Goal: Task Accomplishment & Management: Use online tool/utility

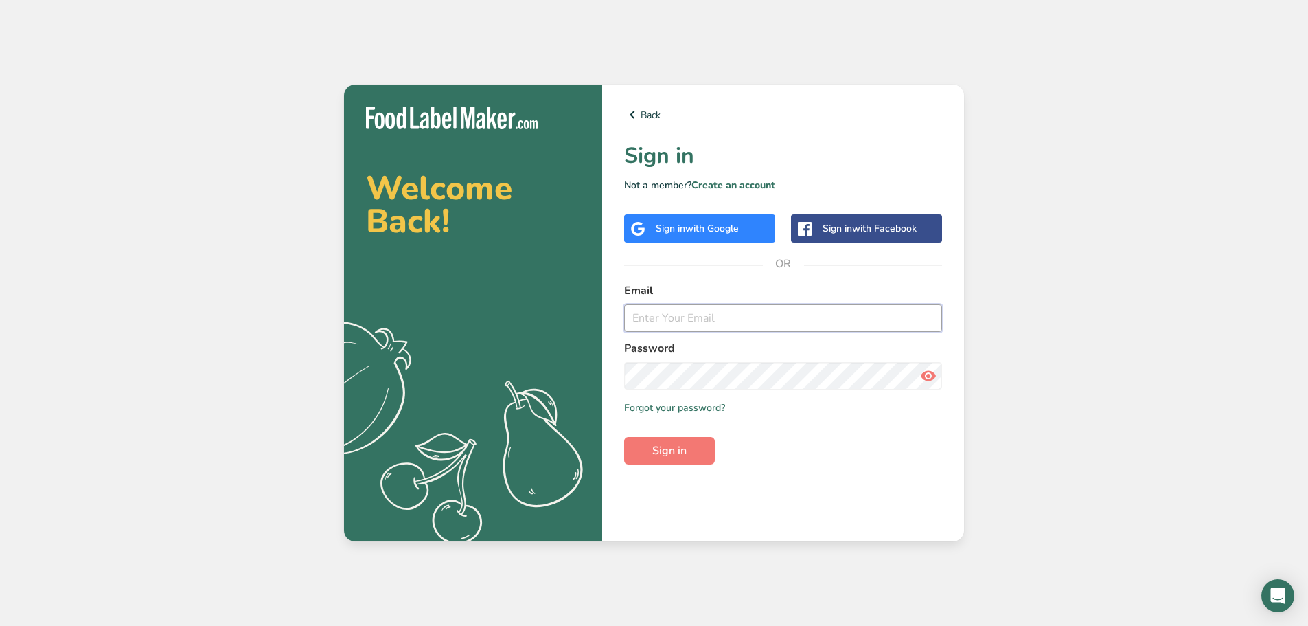
click at [718, 330] on input "email" at bounding box center [783, 317] width 318 height 27
type input "[EMAIL_ADDRESS][DOMAIN_NAME]"
click at [687, 456] on span "Sign in" at bounding box center [669, 450] width 34 height 16
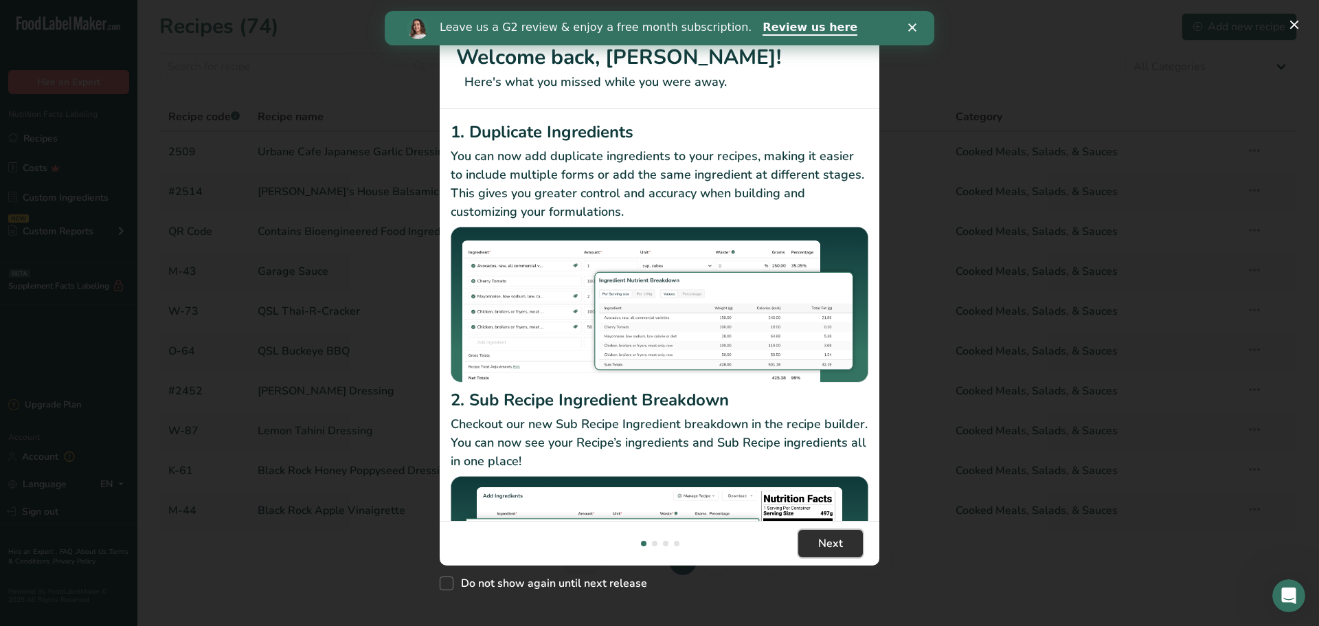
click at [834, 537] on span "Next" at bounding box center [830, 543] width 25 height 16
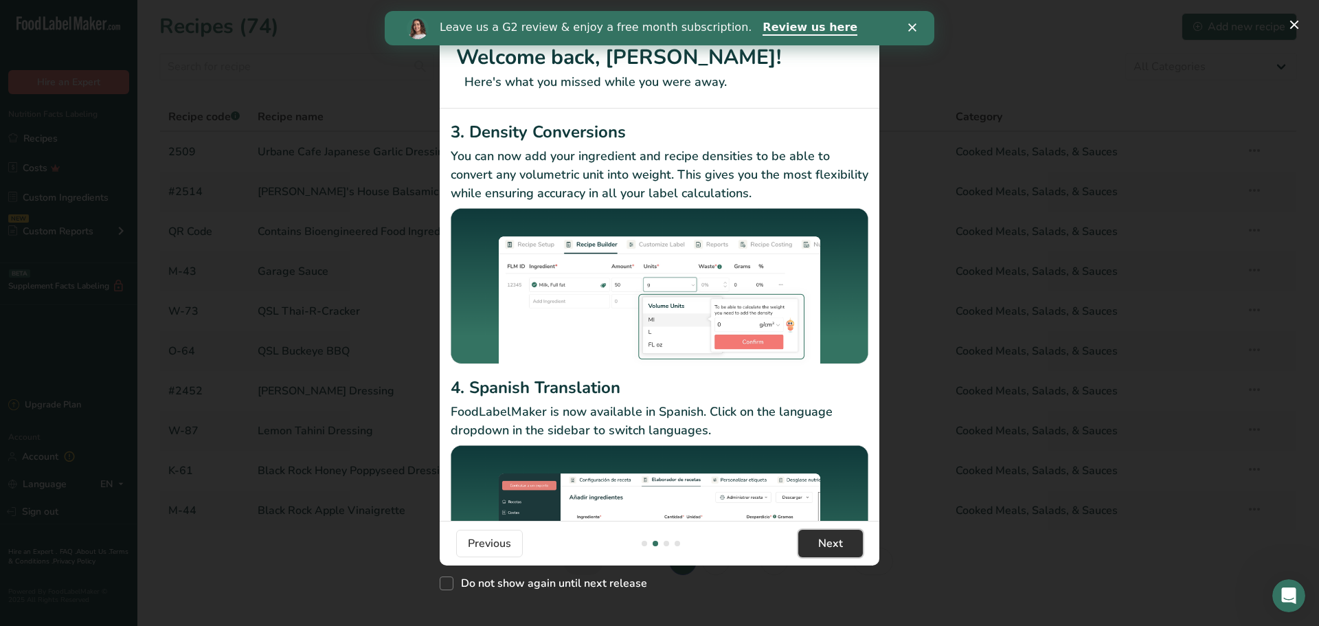
click at [833, 538] on span "Next" at bounding box center [830, 543] width 25 height 16
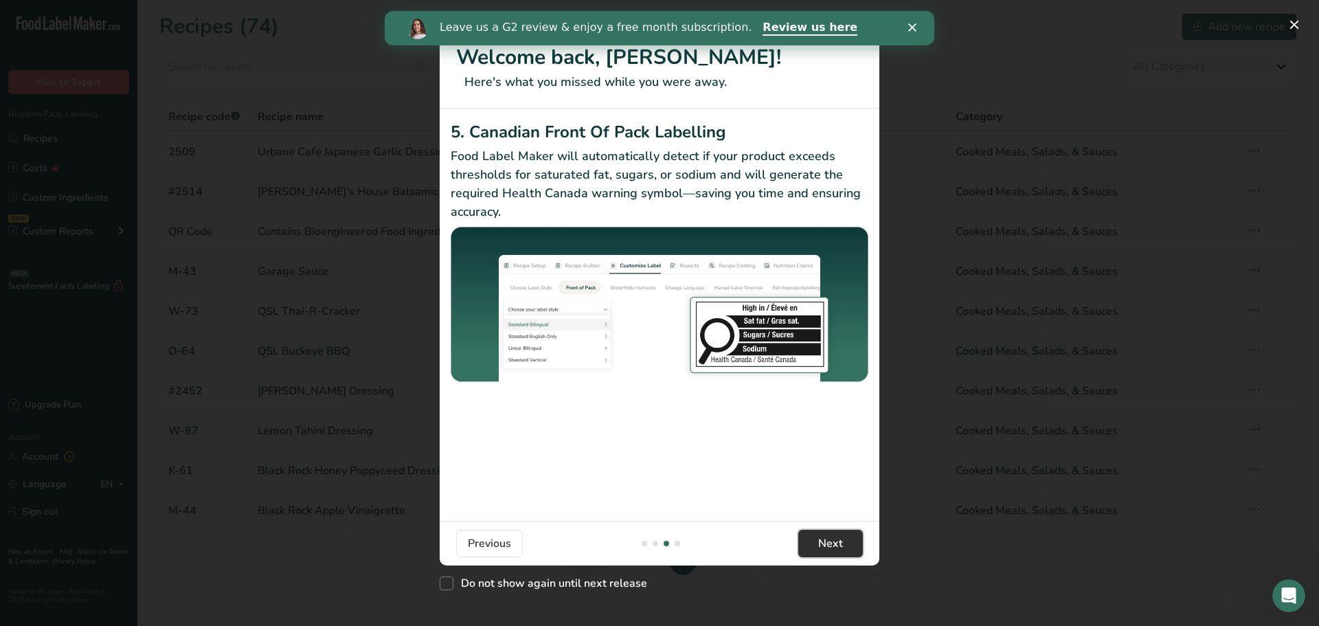
click at [833, 538] on span "Next" at bounding box center [830, 543] width 25 height 16
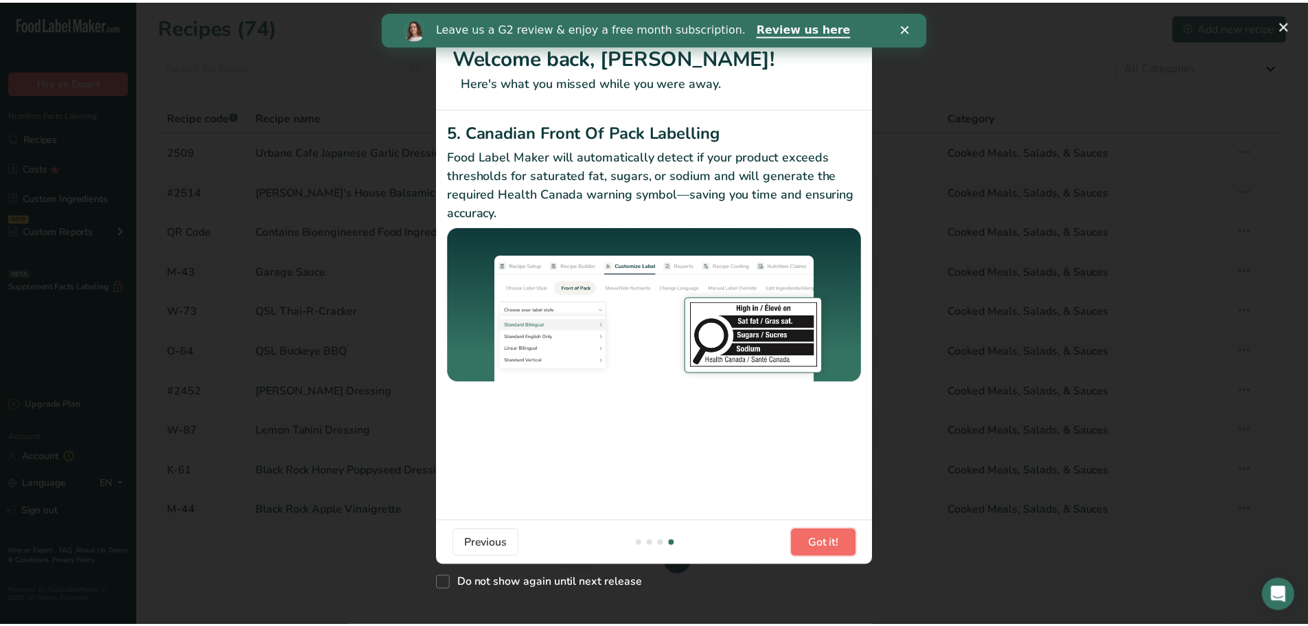
scroll to position [0, 1319]
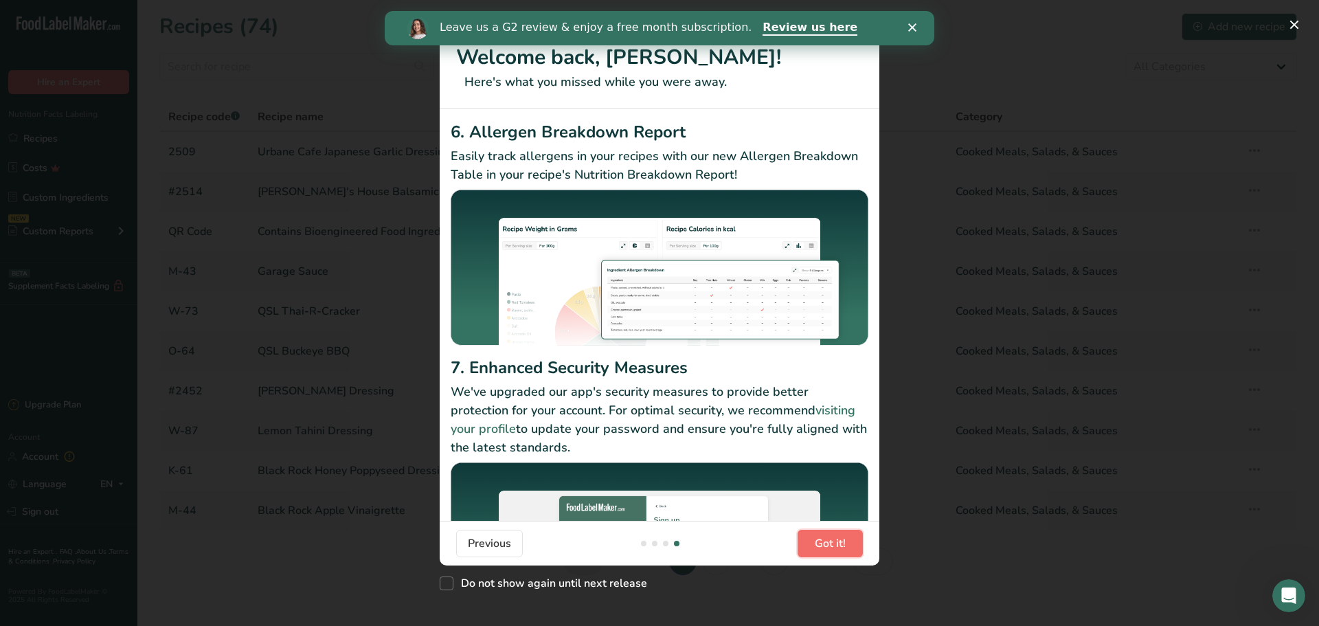
click at [833, 538] on span "Got it!" at bounding box center [830, 543] width 31 height 16
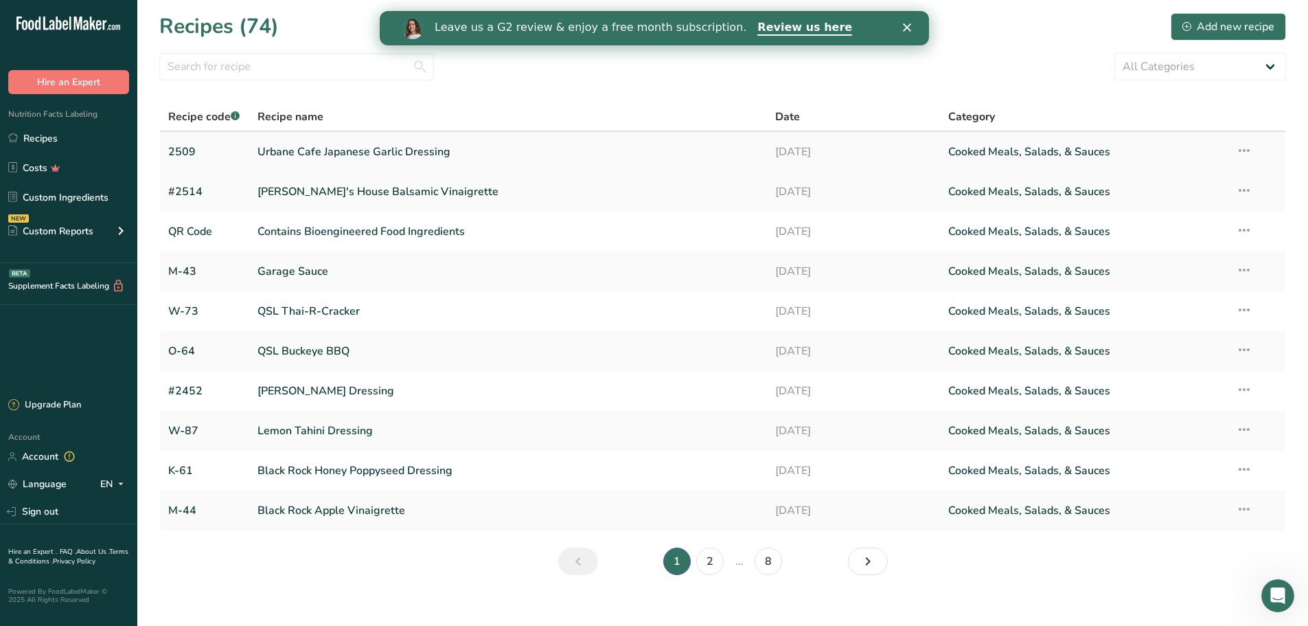
click at [337, 148] on link "Urbane Cafe Japanese Garlic Dressing" at bounding box center [509, 151] width 502 height 29
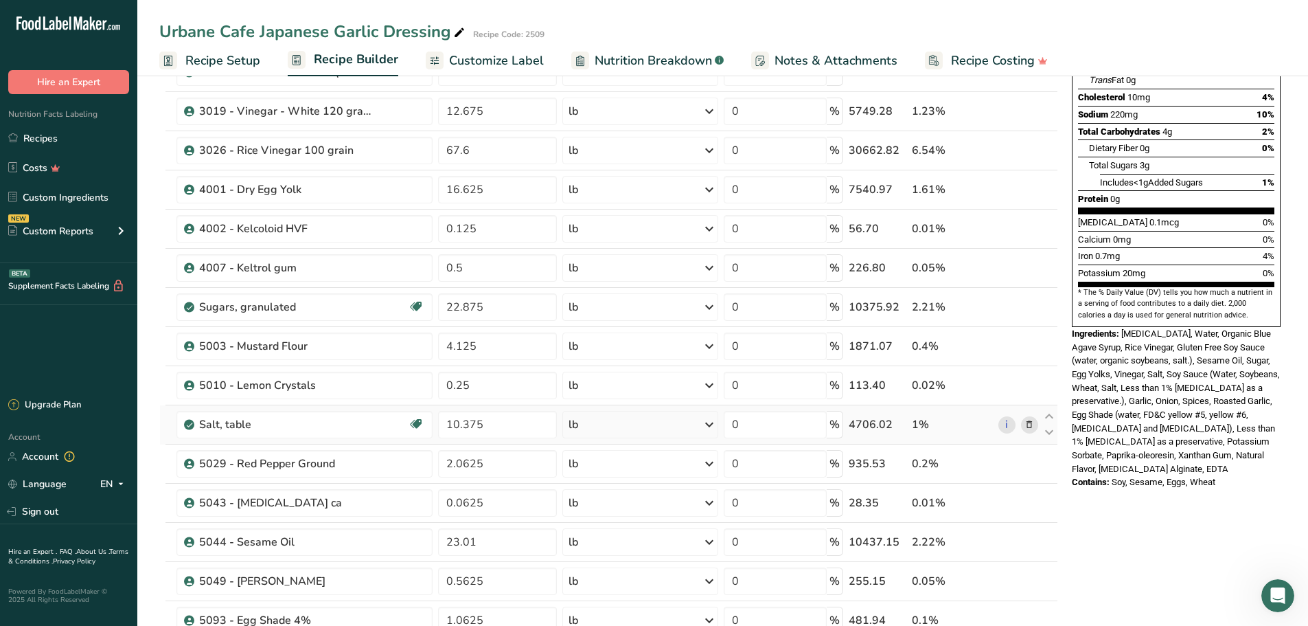
scroll to position [275, 0]
